Goal: Find specific page/section: Find specific page/section

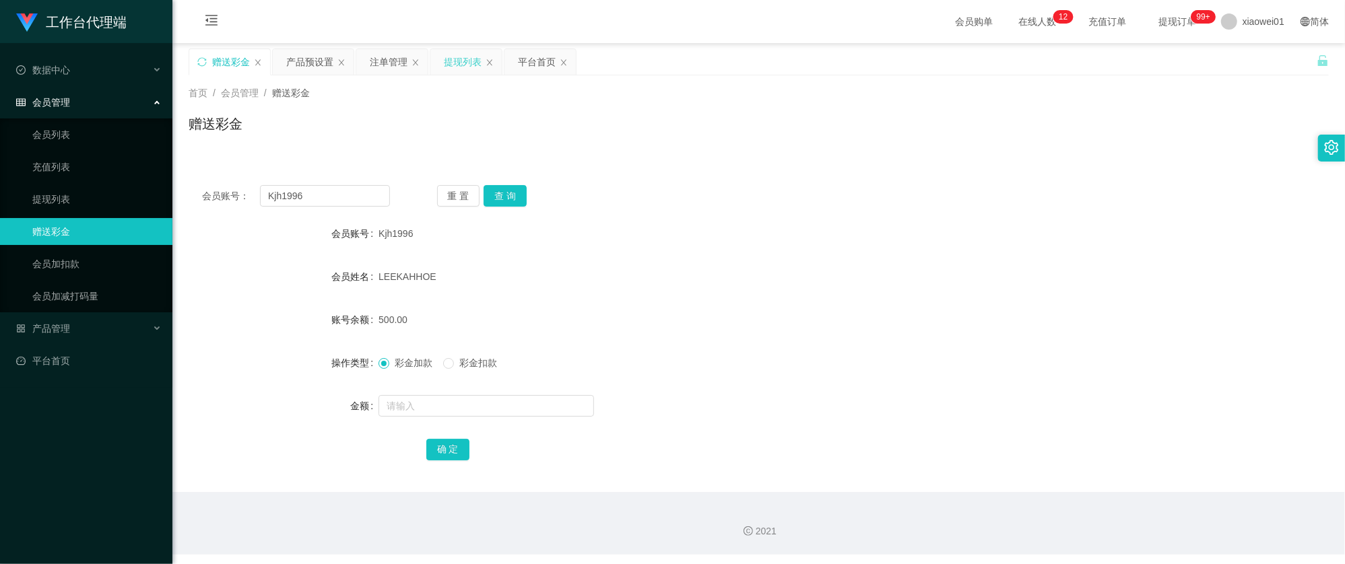
click at [445, 63] on div "提现列表" at bounding box center [463, 62] width 38 height 26
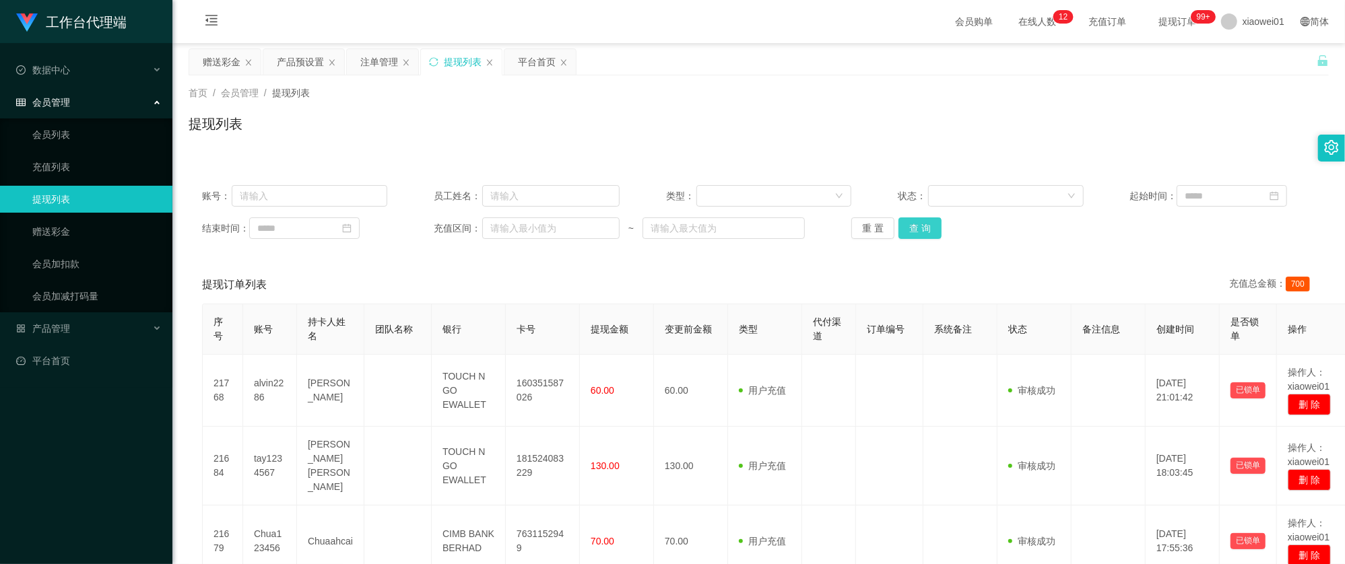
click at [920, 238] on button "查 询" at bounding box center [919, 229] width 43 height 22
click at [571, 62] on div "平台首页" at bounding box center [539, 62] width 71 height 26
click at [533, 65] on div "平台首页" at bounding box center [537, 62] width 38 height 26
